Goal: Use online tool/utility: Utilize a website feature to perform a specific function

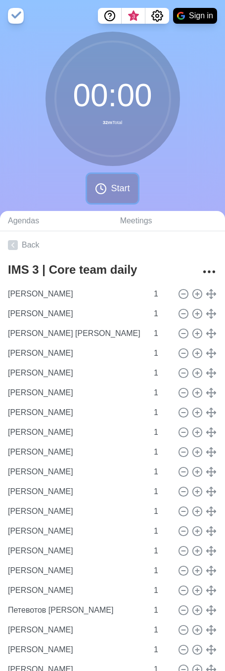
click at [104, 192] on circle at bounding box center [101, 189] width 10 height 10
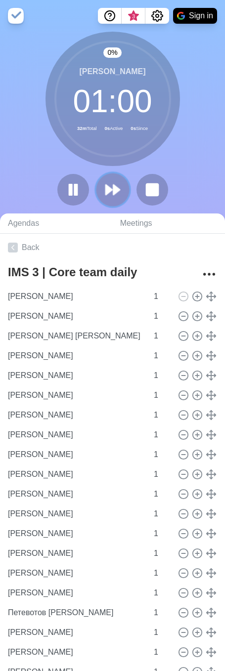
click at [111, 190] on polygon at bounding box center [109, 190] width 6 height 10
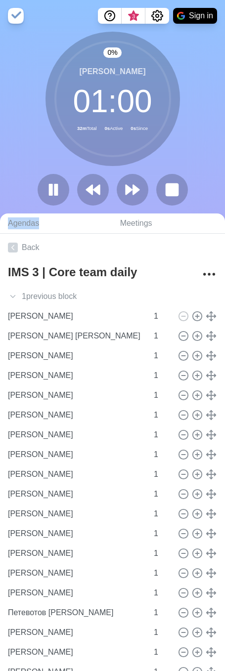
click at [111, 190] on div at bounding box center [113, 190] width 158 height 32
click at [122, 186] on button at bounding box center [132, 189] width 33 height 33
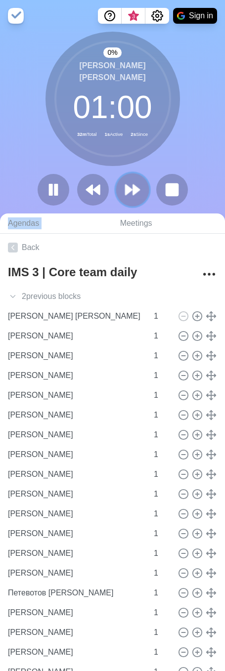
click at [126, 186] on polygon at bounding box center [128, 190] width 6 height 10
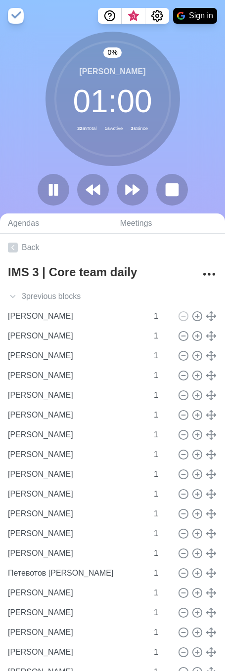
click at [202, 144] on div "0 % Ведеев Юрий 01 : 00 32m Total 1s Active 3s Since" at bounding box center [112, 123] width 225 height 182
click at [161, 20] on icon "Settings" at bounding box center [157, 15] width 11 height 11
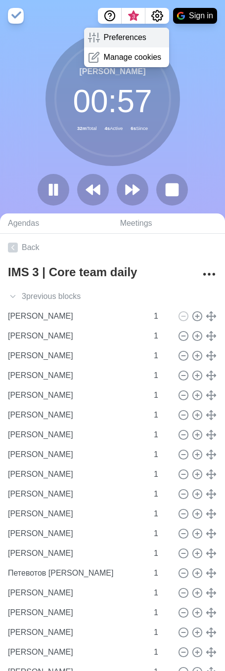
click at [147, 37] on div "Preferences" at bounding box center [126, 38] width 85 height 20
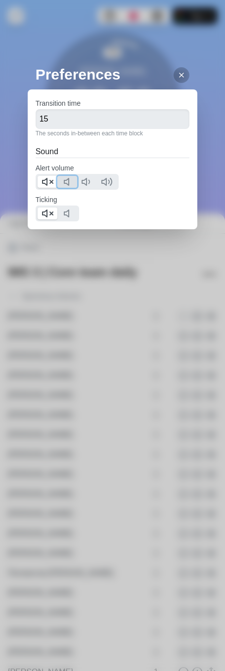
drag, startPoint x: 70, startPoint y: 182, endPoint x: 58, endPoint y: 182, distance: 11.4
click at [69, 182] on icon at bounding box center [69, 182] width 12 height 12
click at [46, 182] on polygon at bounding box center [44, 181] width 4 height 7
click at [61, 209] on button at bounding box center [67, 214] width 20 height 12
click at [48, 220] on div at bounding box center [57, 214] width 43 height 16
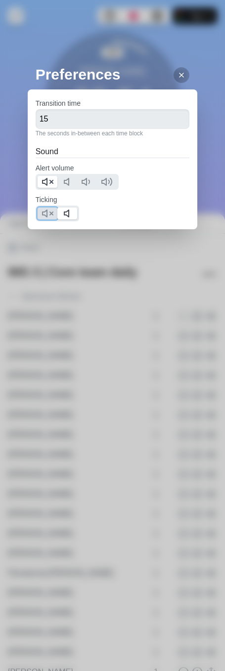
click at [53, 209] on button at bounding box center [48, 214] width 20 height 12
click at [177, 78] on icon at bounding box center [181, 75] width 8 height 8
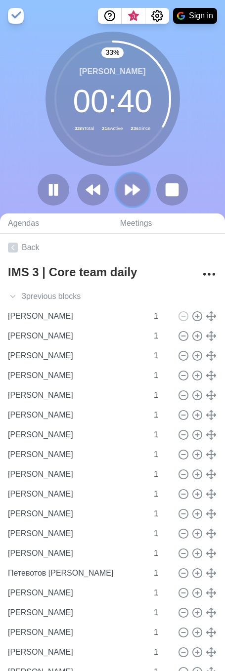
click at [129, 195] on icon at bounding box center [132, 189] width 17 height 17
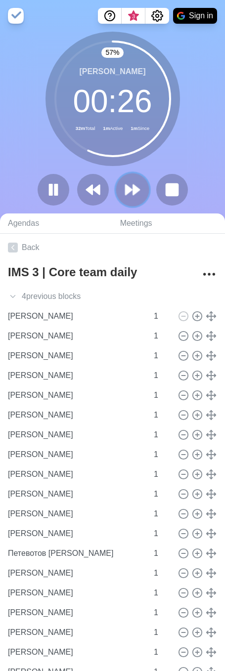
click at [130, 188] on icon at bounding box center [132, 189] width 17 height 17
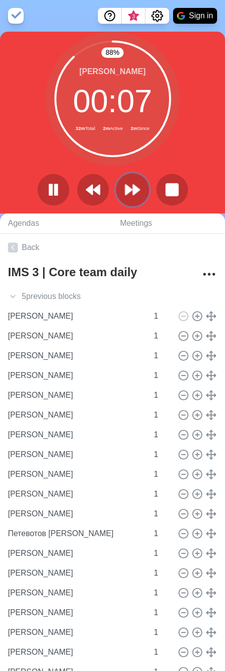
click at [139, 189] on icon at bounding box center [132, 189] width 17 height 17
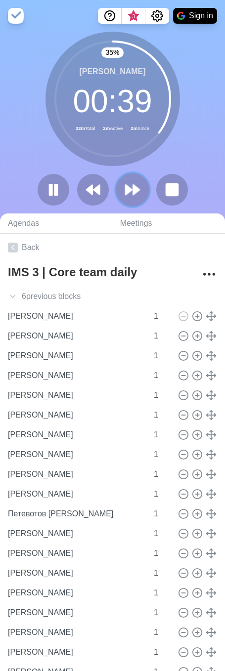
click at [140, 200] on button at bounding box center [132, 189] width 33 height 33
click at [135, 198] on button at bounding box center [132, 189] width 33 height 33
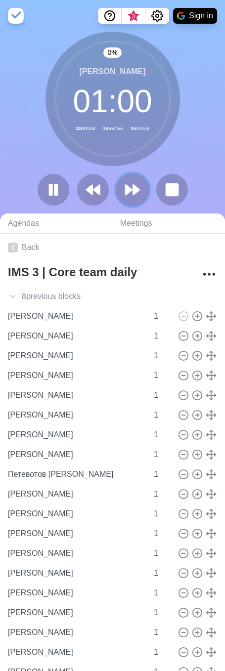
click at [135, 198] on button at bounding box center [132, 189] width 33 height 33
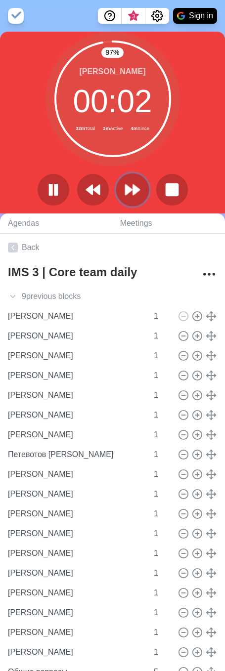
click at [134, 178] on button at bounding box center [132, 189] width 33 height 33
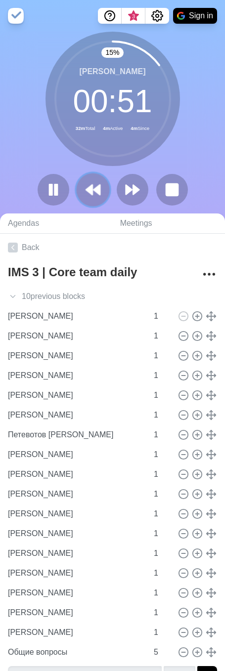
click at [90, 183] on icon at bounding box center [92, 189] width 17 height 17
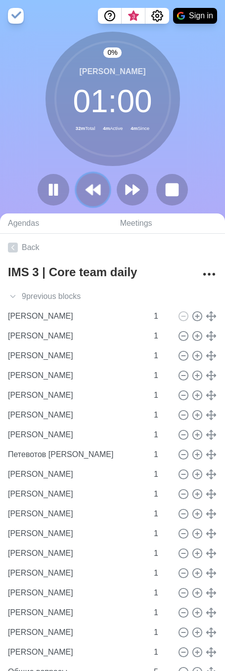
click at [90, 183] on icon at bounding box center [92, 189] width 17 height 17
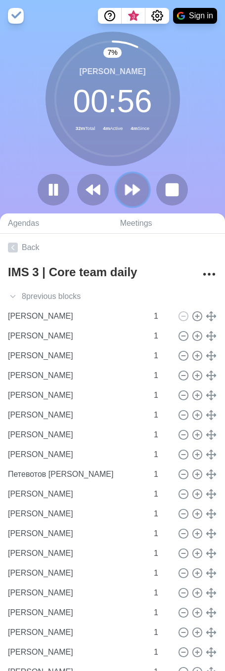
click at [127, 185] on polygon at bounding box center [128, 190] width 6 height 10
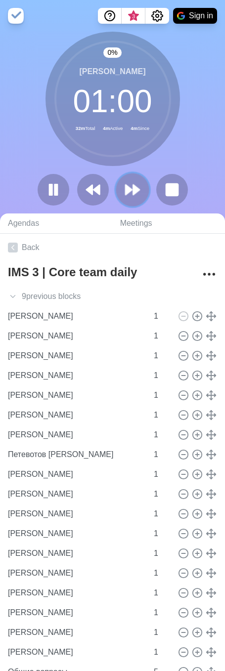
click at [127, 185] on polygon at bounding box center [128, 190] width 6 height 10
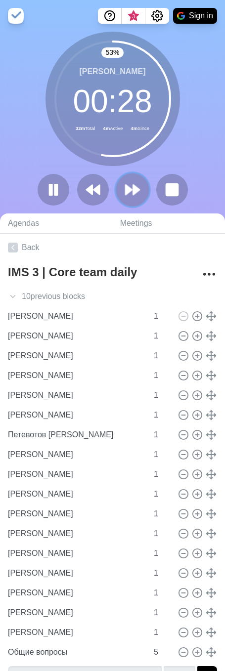
click at [132, 188] on icon at bounding box center [132, 189] width 17 height 17
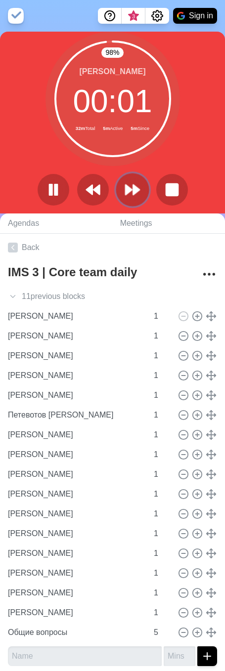
click at [131, 185] on icon at bounding box center [132, 189] width 17 height 17
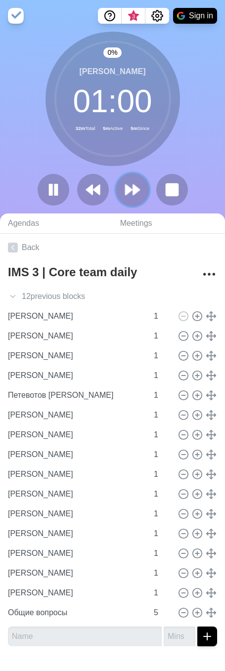
click at [131, 186] on icon at bounding box center [132, 189] width 17 height 17
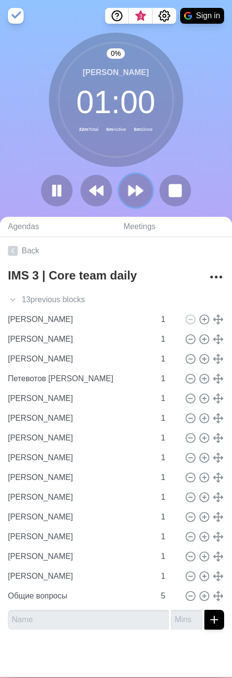
click at [131, 186] on icon at bounding box center [135, 190] width 17 height 17
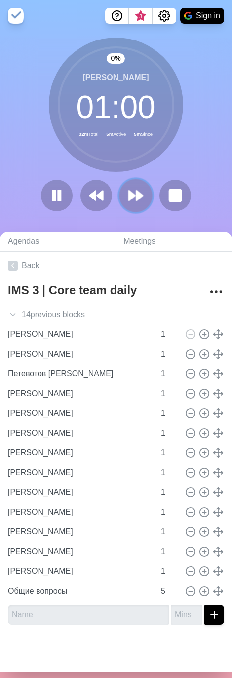
click at [131, 186] on button at bounding box center [135, 195] width 33 height 33
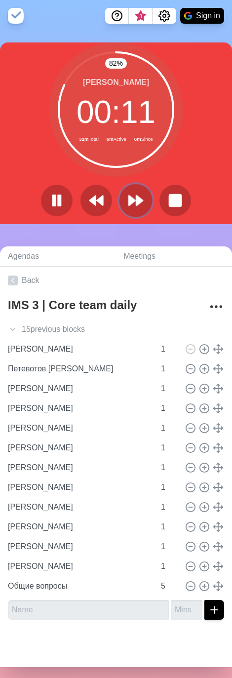
click at [129, 203] on polygon at bounding box center [132, 201] width 6 height 10
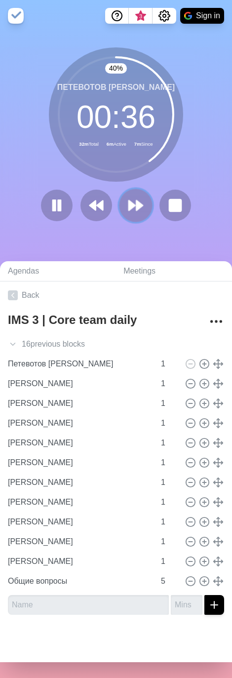
click at [140, 204] on icon at bounding box center [135, 205] width 17 height 17
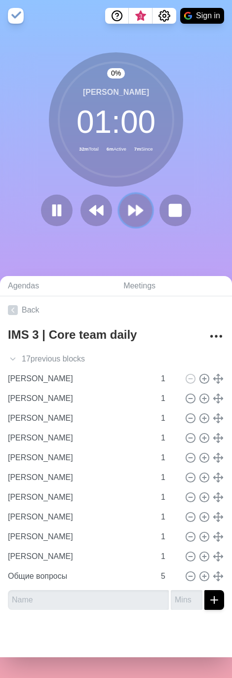
click at [140, 204] on icon at bounding box center [135, 210] width 17 height 17
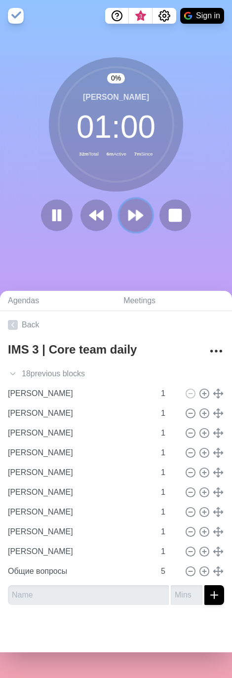
click at [140, 204] on button at bounding box center [135, 215] width 33 height 33
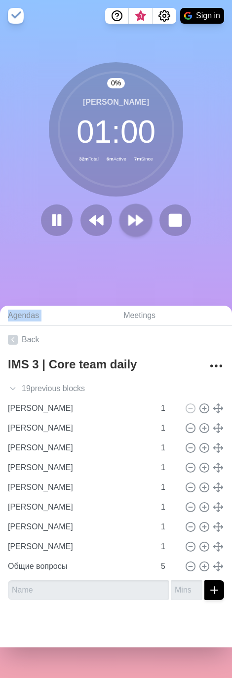
click at [140, 204] on div "0 % Садовский Михаил 01 : 00 32m Total 6m Active 7m Since" at bounding box center [116, 153] width 232 height 182
click at [136, 216] on polygon at bounding box center [139, 220] width 6 height 10
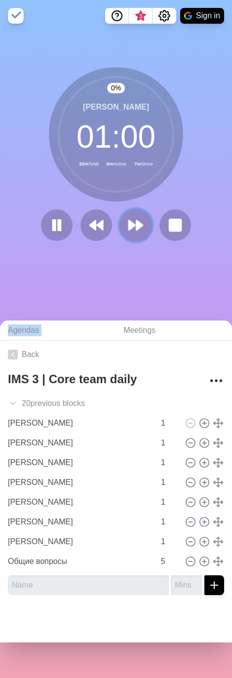
click at [136, 223] on polygon at bounding box center [139, 225] width 6 height 10
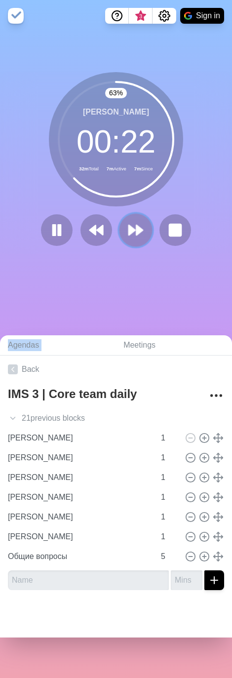
click at [140, 229] on icon at bounding box center [135, 230] width 17 height 17
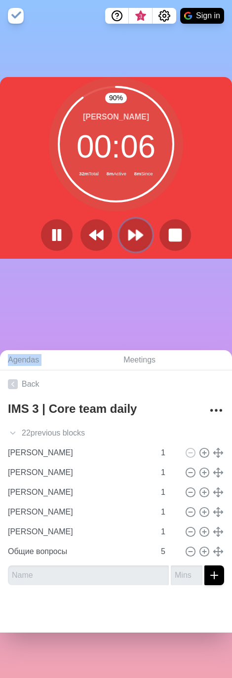
click at [131, 232] on icon at bounding box center [135, 235] width 17 height 17
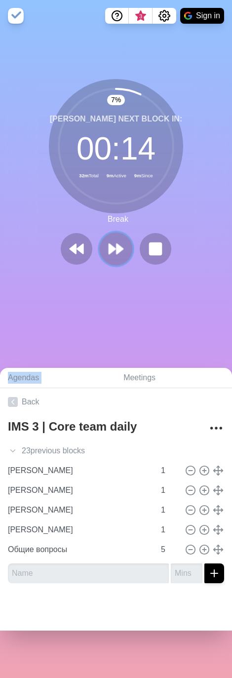
click at [117, 244] on icon at bounding box center [116, 249] width 17 height 17
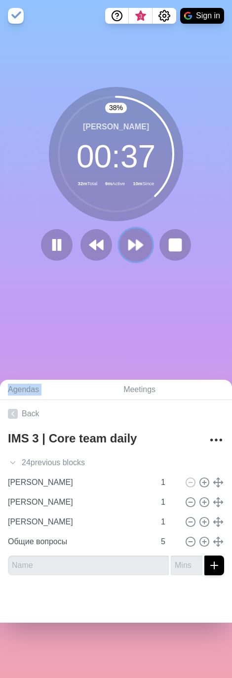
click at [128, 242] on icon at bounding box center [135, 245] width 17 height 17
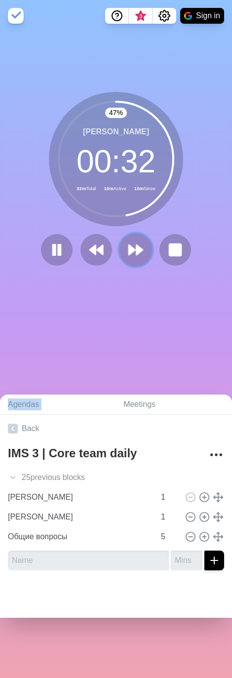
click at [132, 246] on icon at bounding box center [135, 250] width 17 height 17
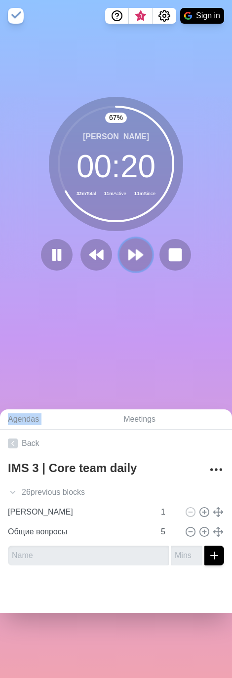
click at [131, 263] on icon at bounding box center [135, 255] width 17 height 17
